Goal: Navigation & Orientation: Find specific page/section

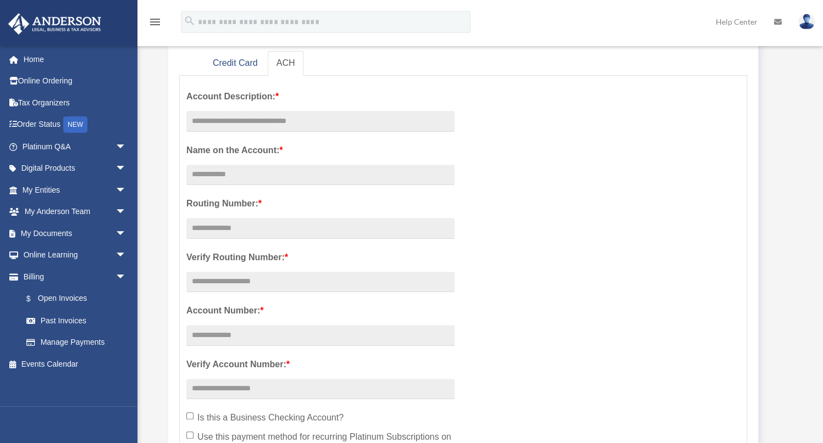
scroll to position [183, 0]
click at [115, 190] on span "arrow_drop_down" at bounding box center [126, 190] width 22 height 23
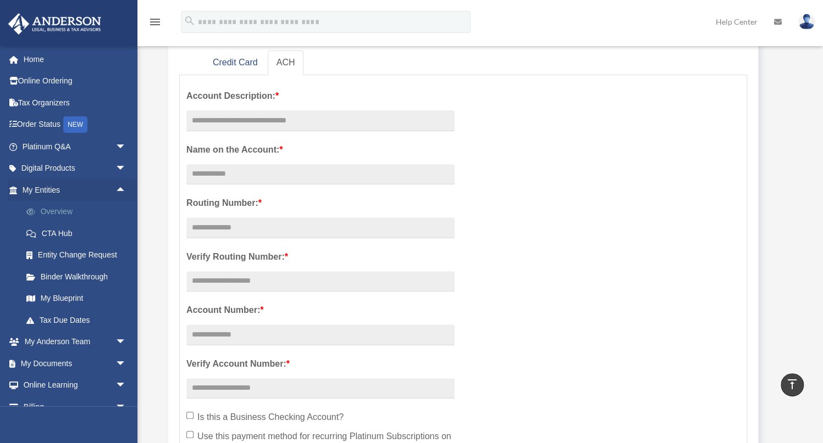
click at [66, 208] on link "Overview" at bounding box center [78, 212] width 127 height 22
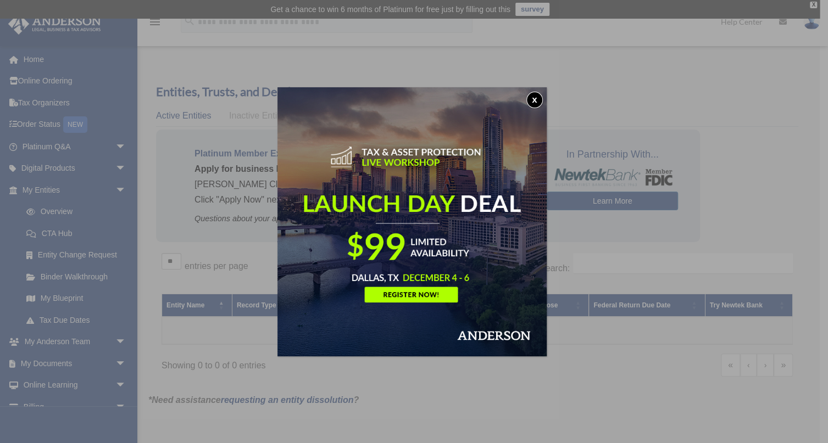
click at [535, 99] on button "x" at bounding box center [534, 100] width 16 height 16
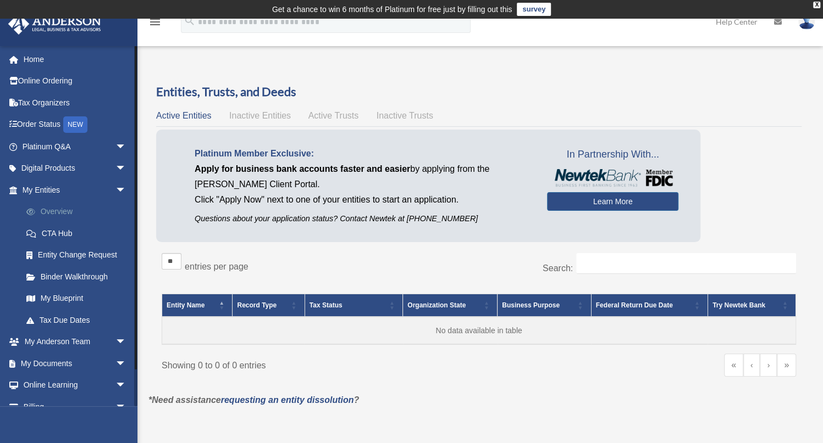
click at [65, 213] on link "Overview" at bounding box center [78, 212] width 127 height 22
click at [68, 232] on link "CTA Hub" at bounding box center [78, 234] width 127 height 22
click at [60, 252] on link "Entity Change Request" at bounding box center [78, 256] width 127 height 22
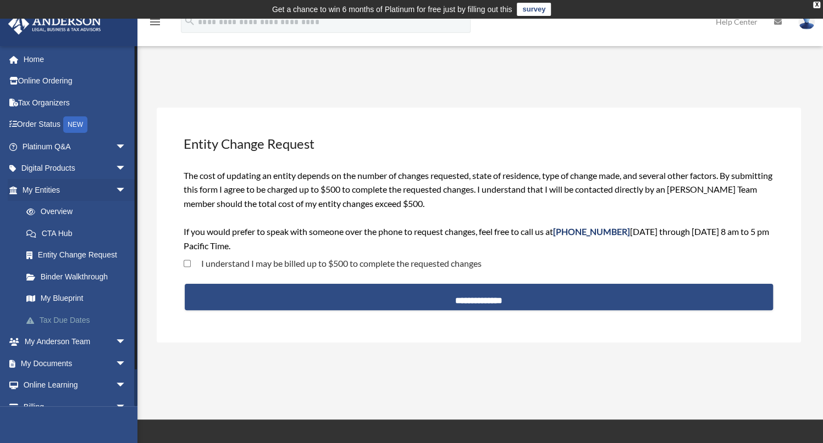
click at [80, 319] on link "Tax Due Dates" at bounding box center [78, 320] width 127 height 22
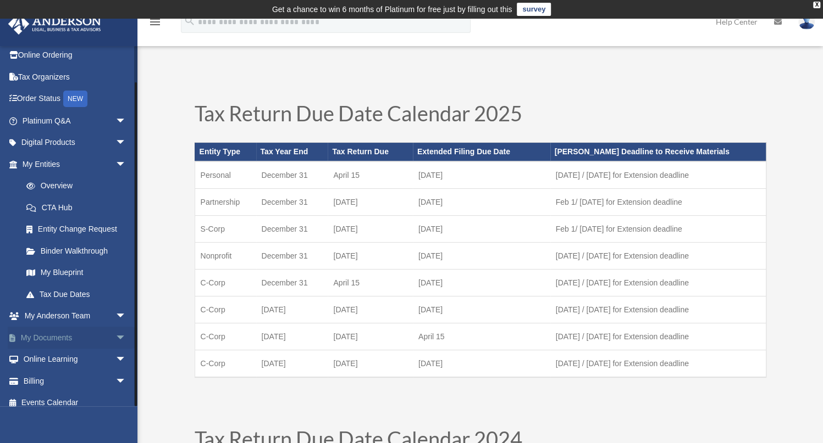
scroll to position [35, 0]
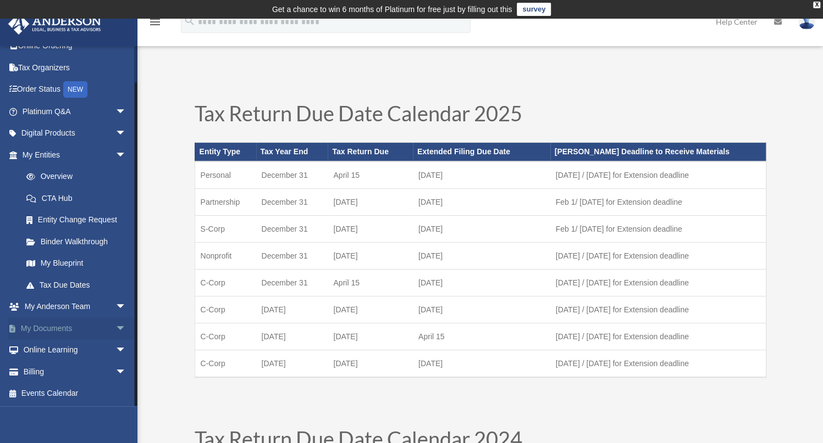
click at [117, 329] on span "arrow_drop_down" at bounding box center [126, 329] width 22 height 23
click at [42, 351] on link "Box" at bounding box center [78, 351] width 127 height 22
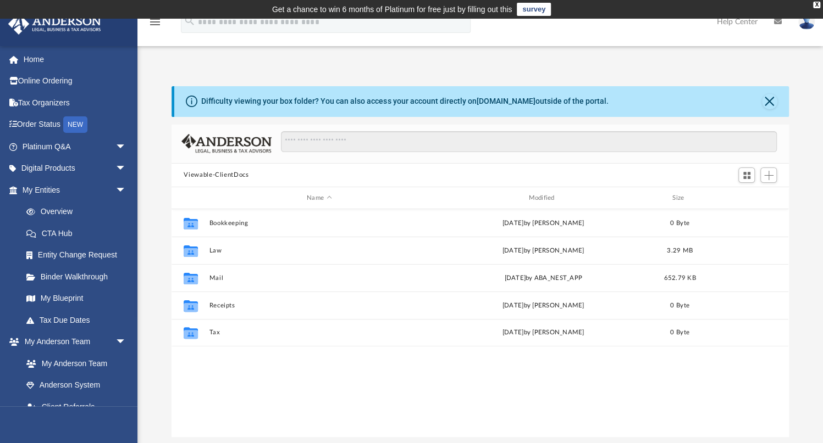
scroll to position [244, 611]
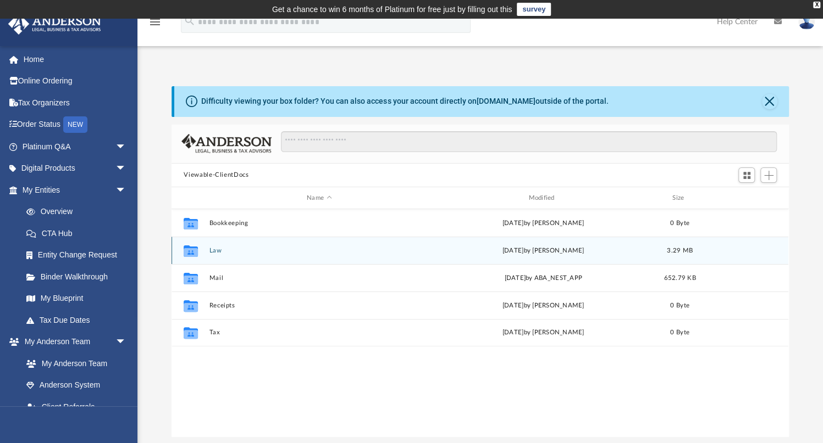
click at [216, 249] on button "Law" at bounding box center [318, 250] width 219 height 7
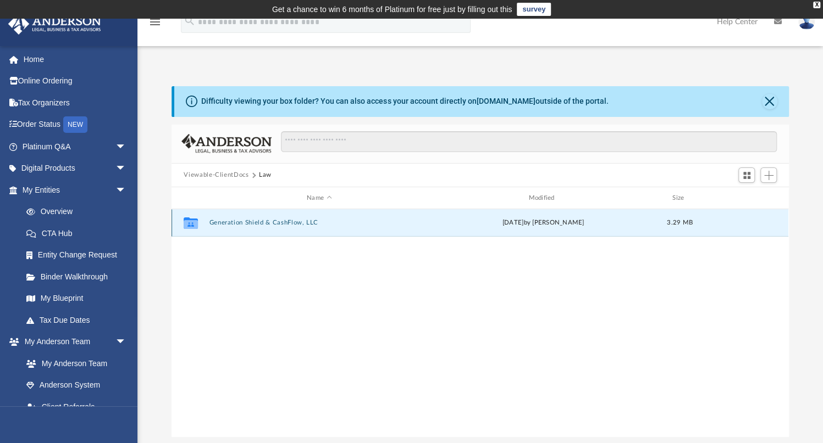
click at [232, 220] on button "Generation Shield & CashFlow, LLC" at bounding box center [318, 223] width 219 height 7
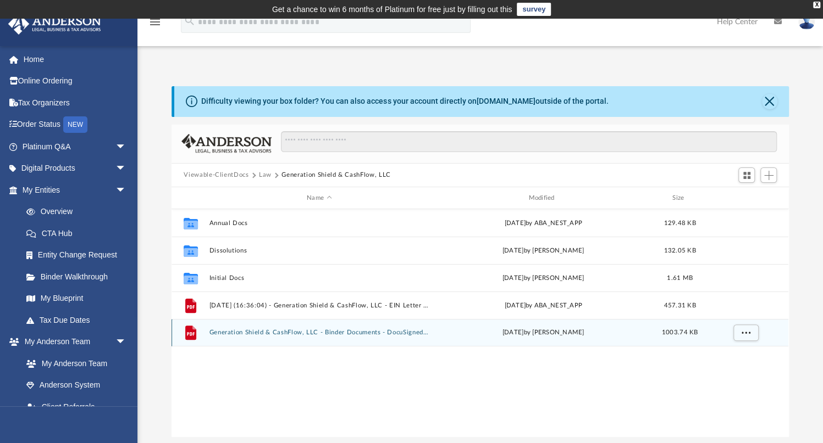
click at [242, 332] on button "Generation Shield & CashFlow, LLC - Binder Documents - DocuSigned.pdf" at bounding box center [318, 333] width 219 height 7
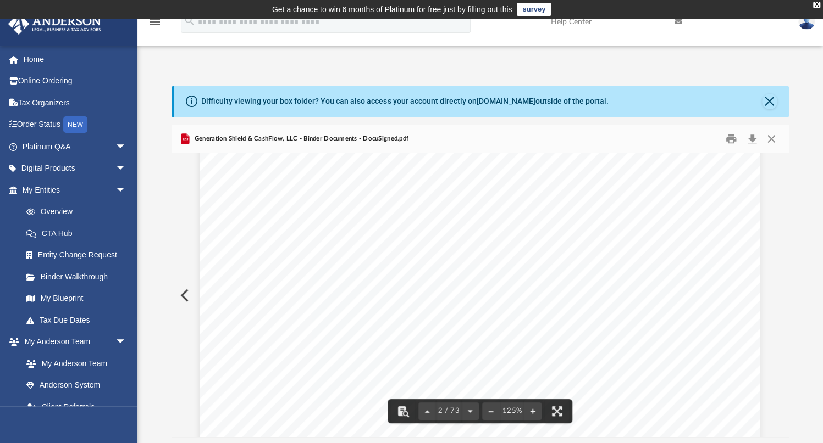
scroll to position [1245, 0]
click at [182, 290] on button "Preview" at bounding box center [183, 295] width 24 height 31
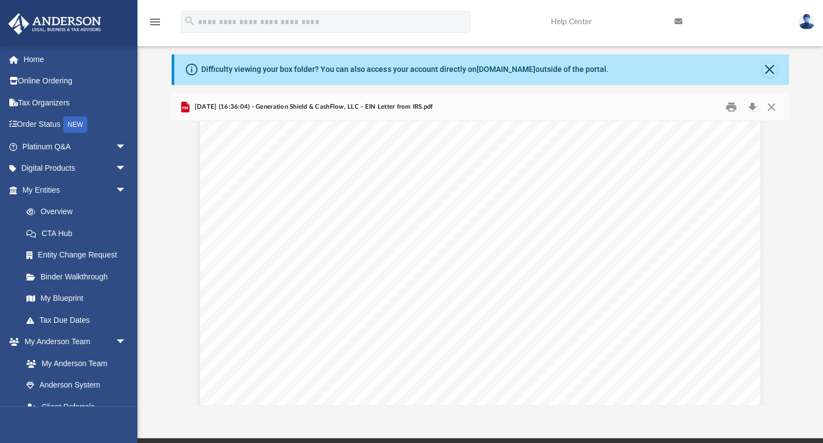
scroll to position [0, 0]
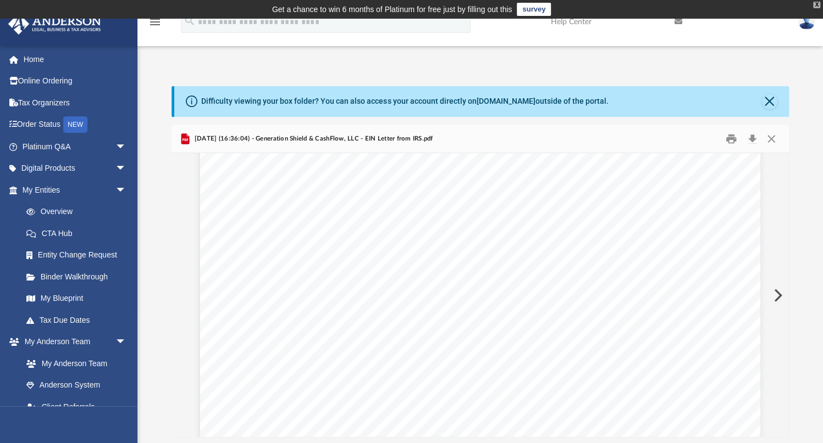
click at [815, 3] on div "X" at bounding box center [816, 5] width 7 height 7
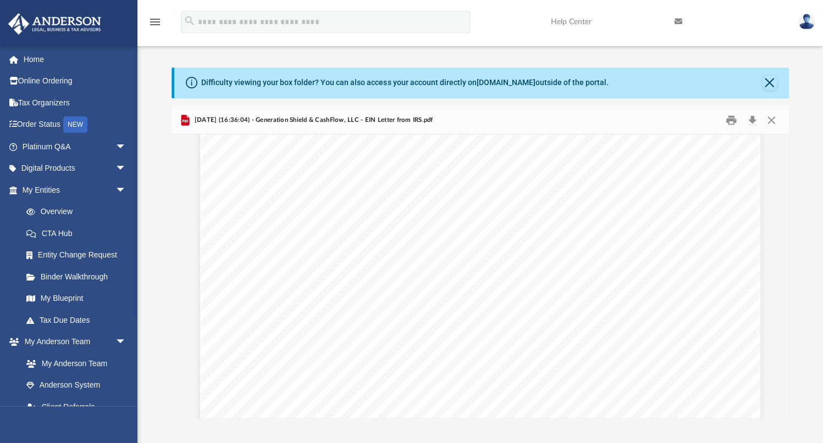
click at [807, 24] on img at bounding box center [806, 22] width 16 height 16
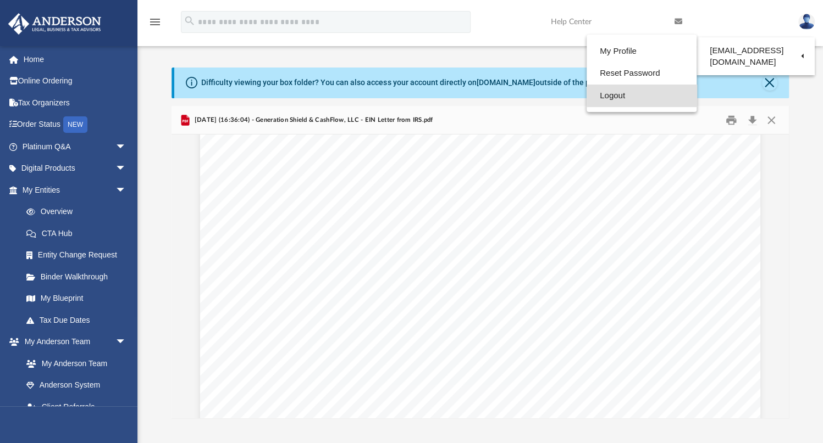
click at [600, 96] on link "Logout" at bounding box center [641, 96] width 110 height 23
